Goal: Find specific page/section: Find specific page/section

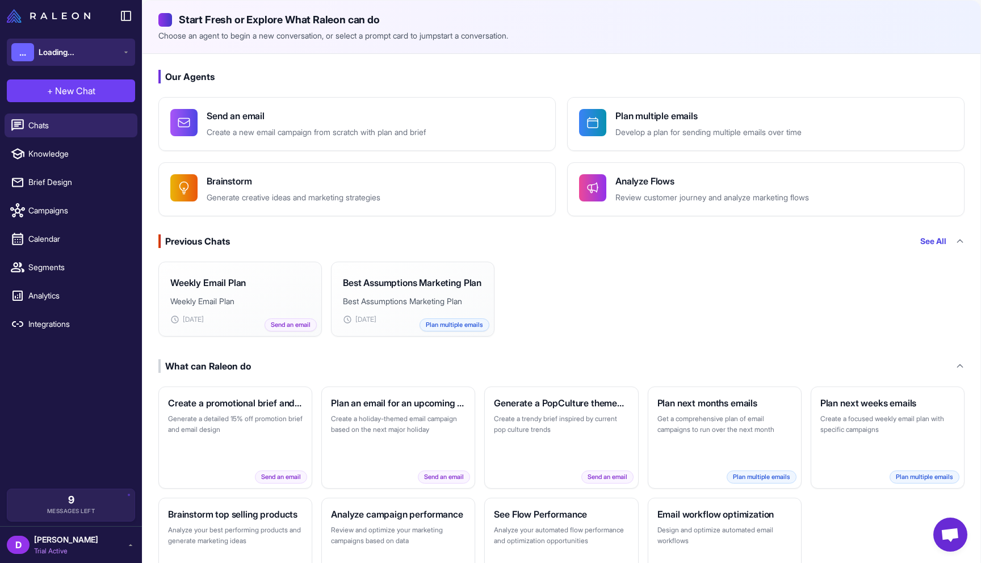
click at [87, 54] on button "... Loading..." at bounding box center [71, 52] width 128 height 27
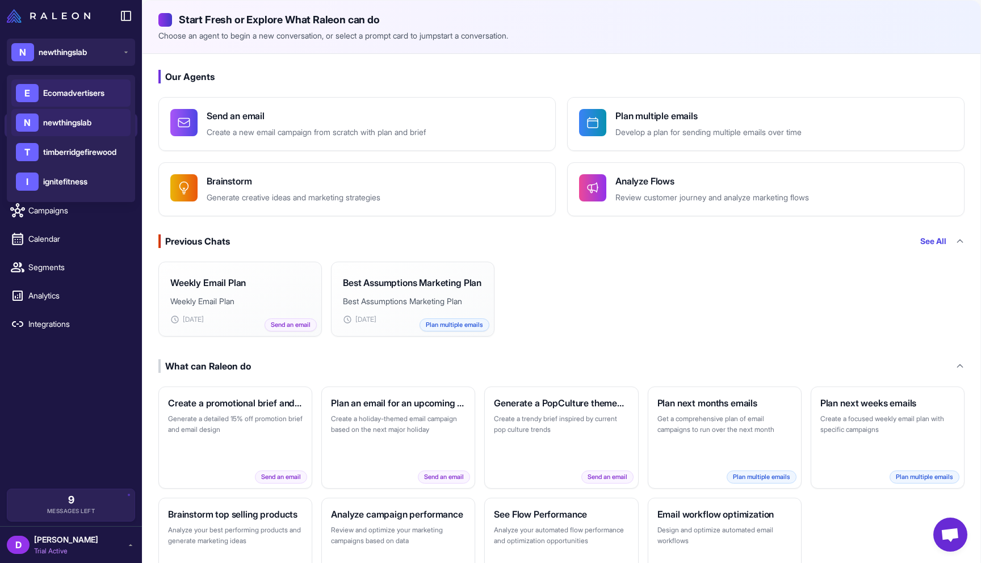
click at [73, 94] on span "Ecomadvertisers" at bounding box center [73, 93] width 61 height 12
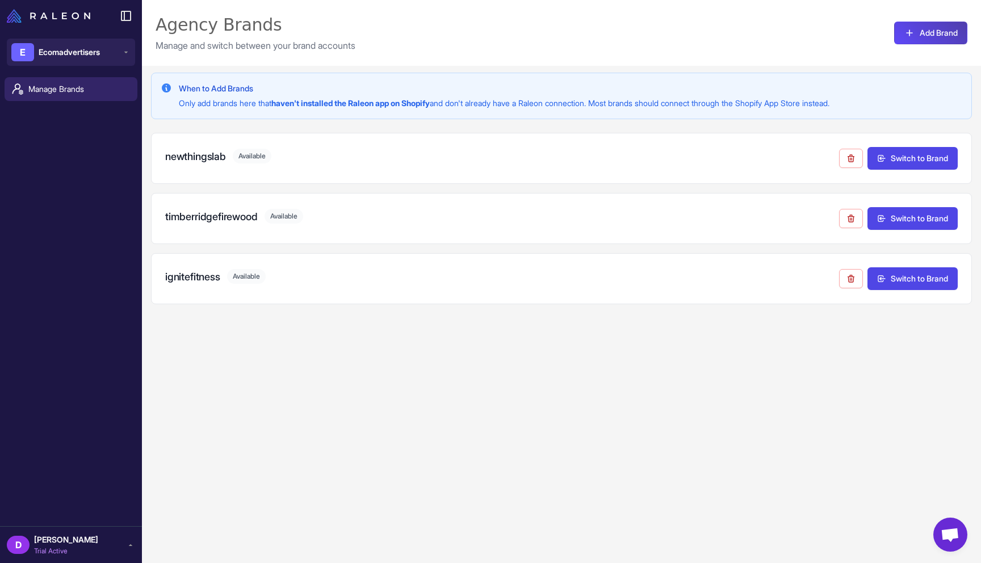
click at [892, 391] on div "When to Add Brands Only add brands here that haven't installed the Raleon app o…" at bounding box center [561, 347] width 839 height 563
